Goal: Task Accomplishment & Management: Use online tool/utility

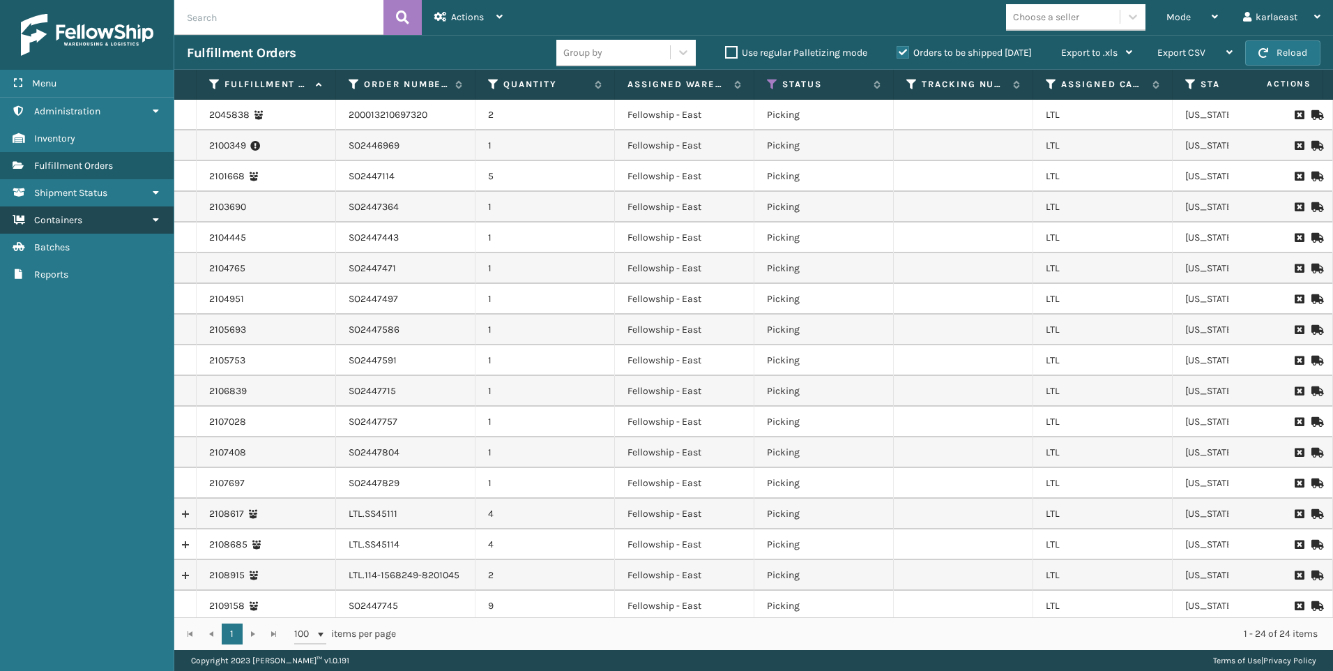
click at [105, 219] on link "Containers" at bounding box center [87, 219] width 174 height 27
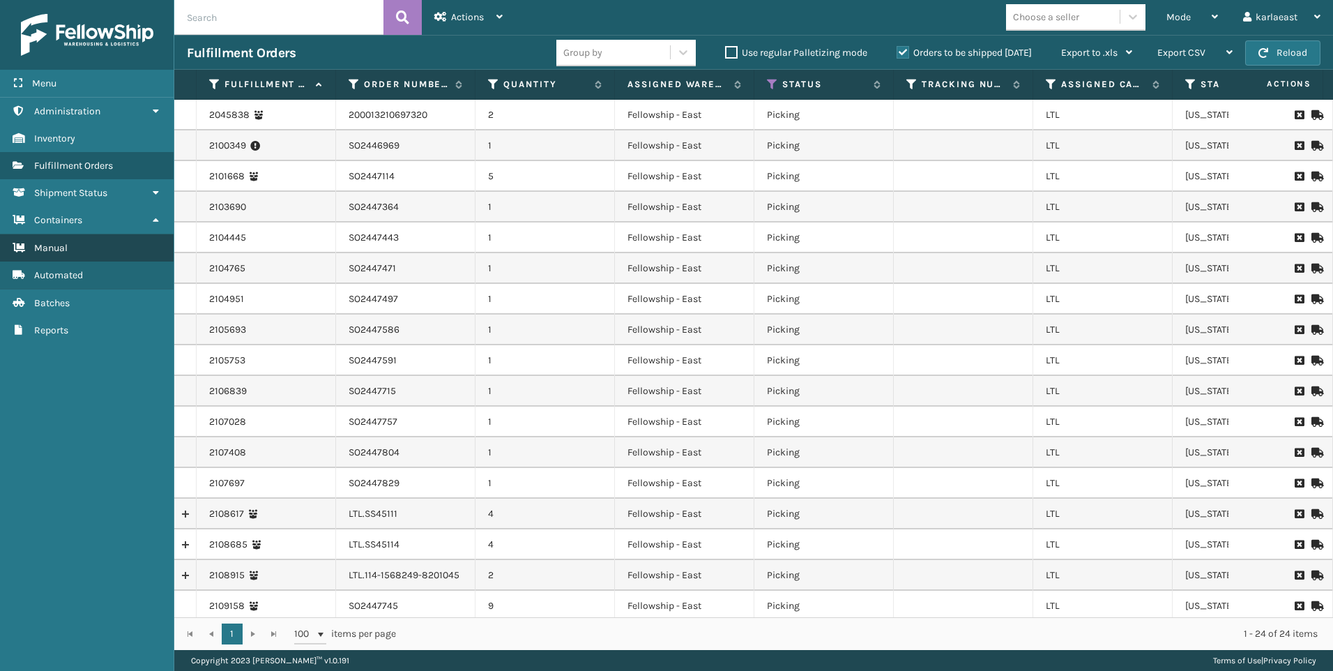
click at [104, 245] on link "Manual" at bounding box center [87, 247] width 174 height 27
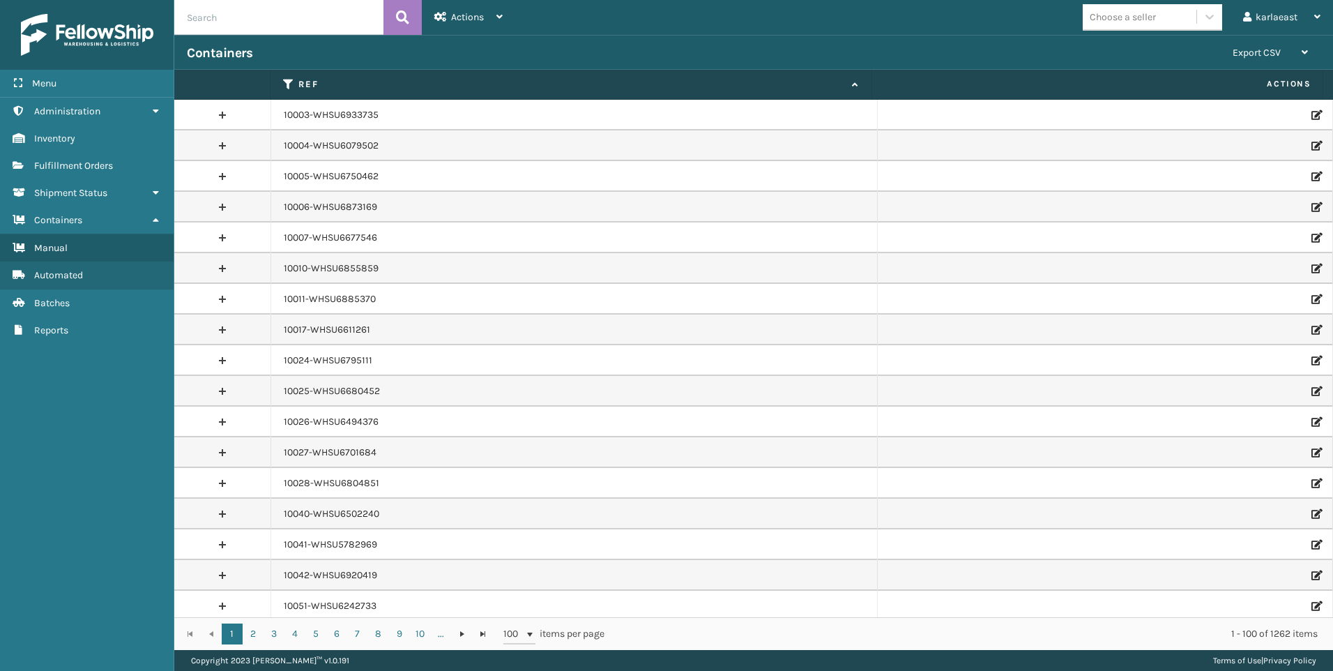
click at [260, 17] on input "text" at bounding box center [278, 17] width 209 height 35
paste input "PO50745"
type input "PO50745"
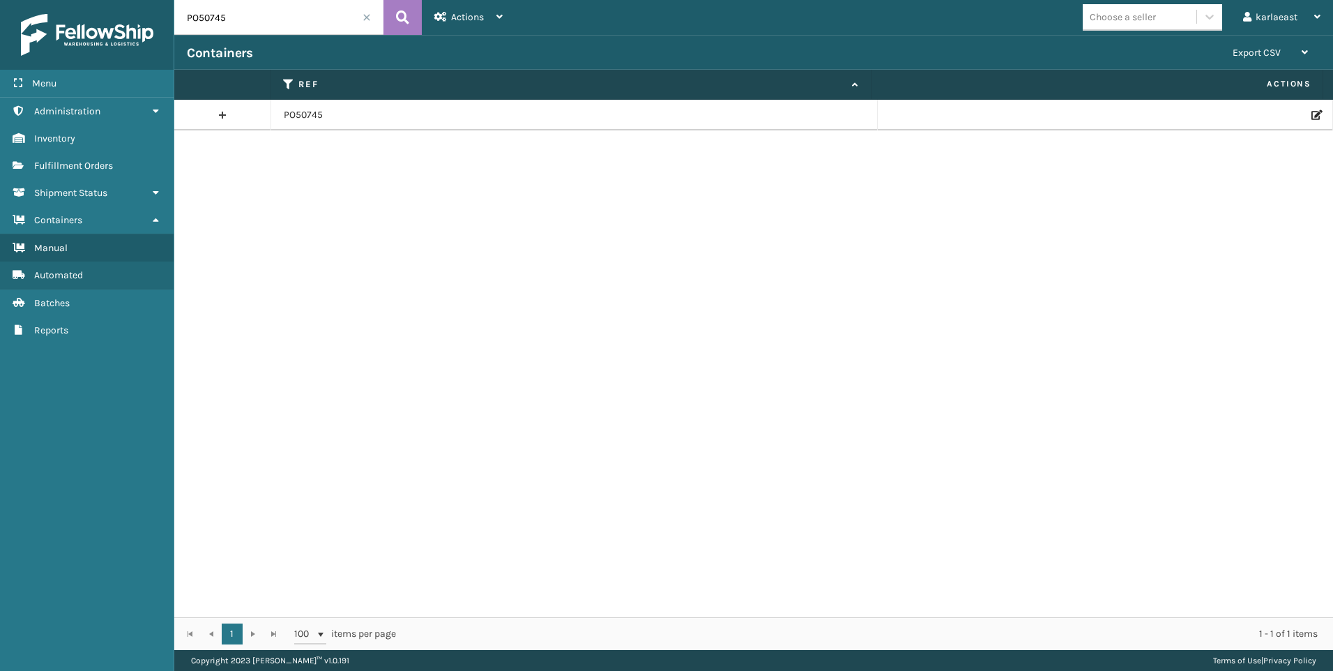
click at [1312, 118] on icon at bounding box center [1316, 115] width 8 height 10
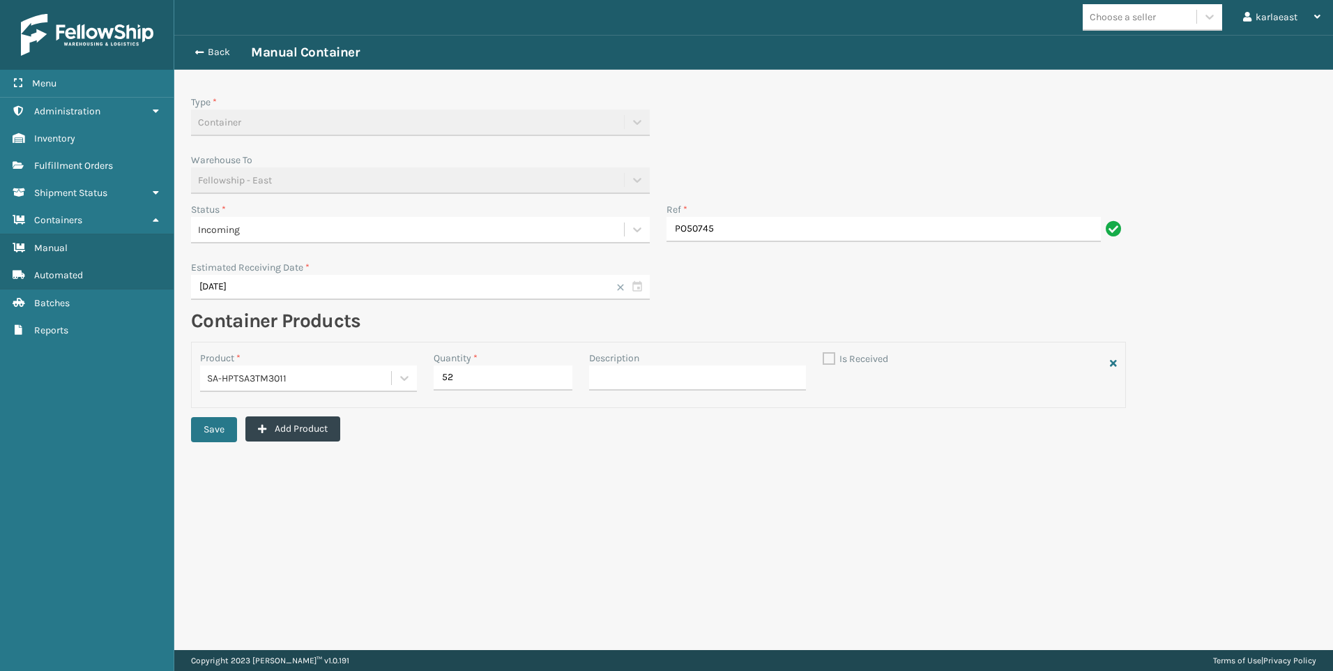
click at [303, 220] on div "Incoming" at bounding box center [407, 229] width 433 height 23
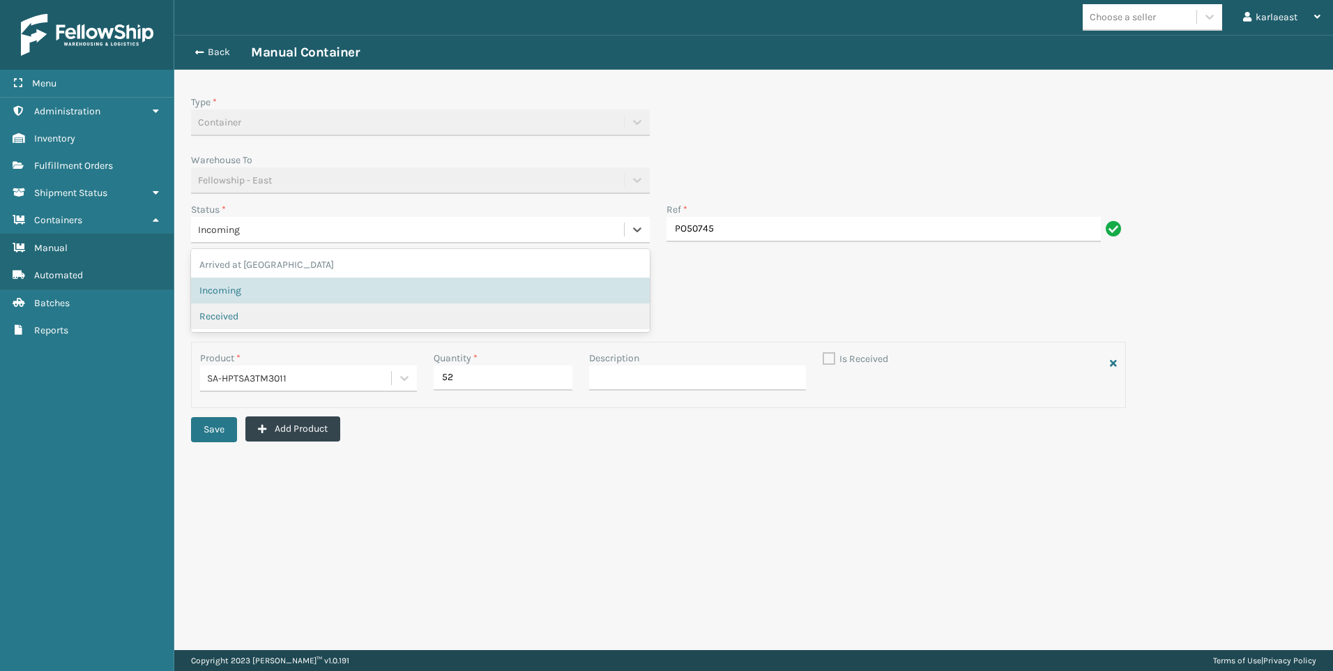
click at [235, 314] on span "Received" at bounding box center [218, 316] width 39 height 15
checkbox input "true"
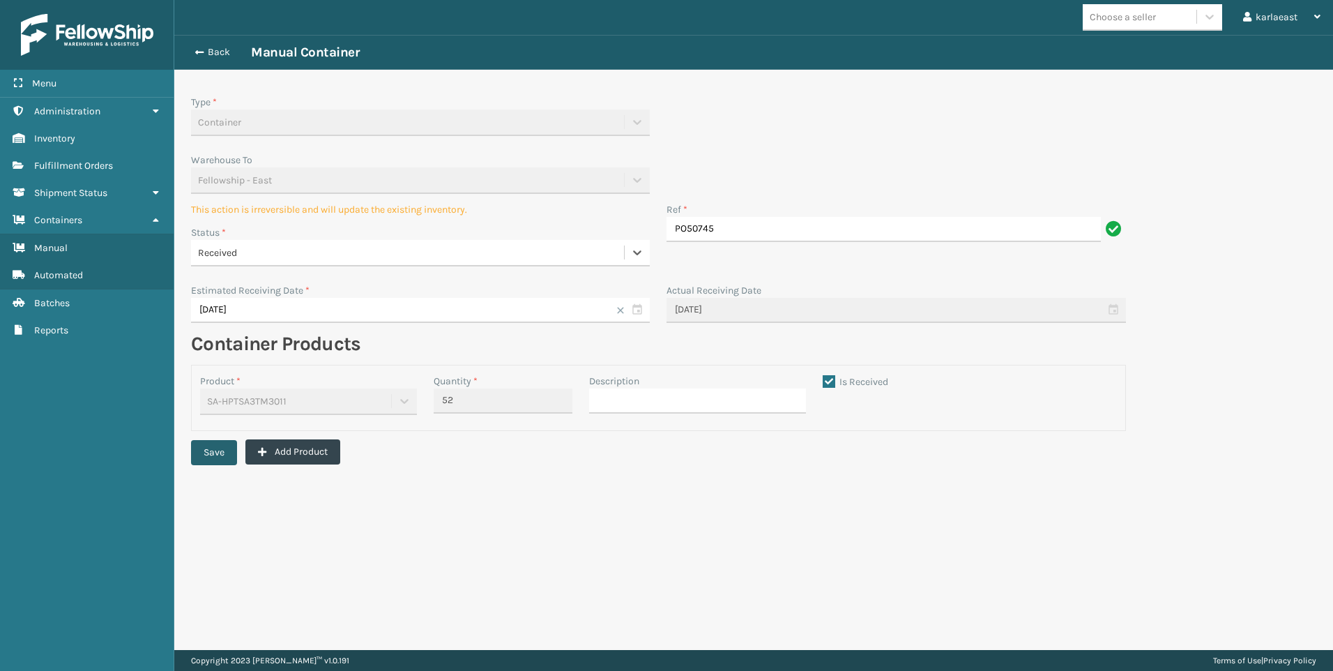
click at [222, 446] on button "Save" at bounding box center [214, 452] width 46 height 25
